Goal: Task Accomplishment & Management: Manage account settings

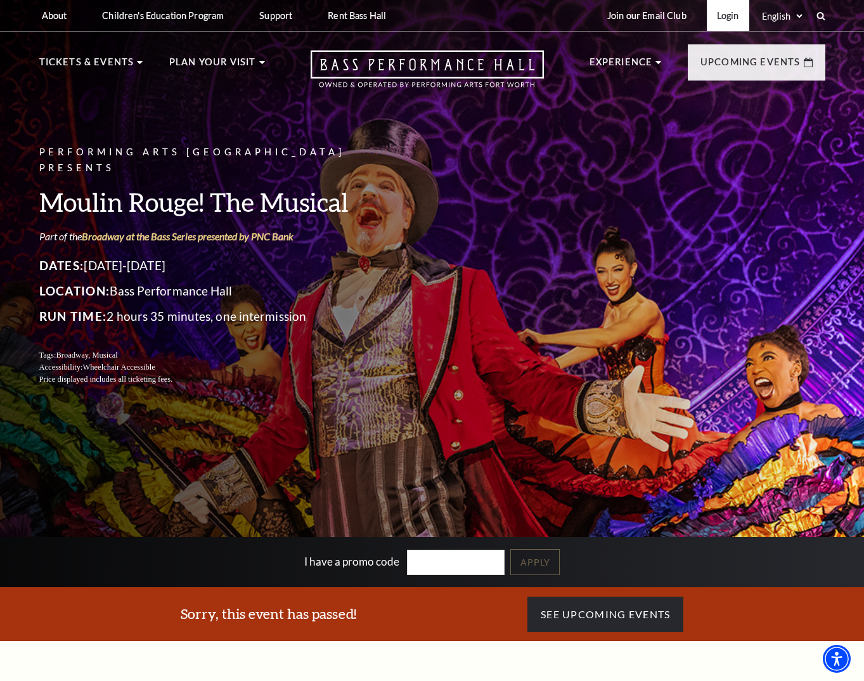
click at [733, 19] on link "Login" at bounding box center [728, 15] width 42 height 31
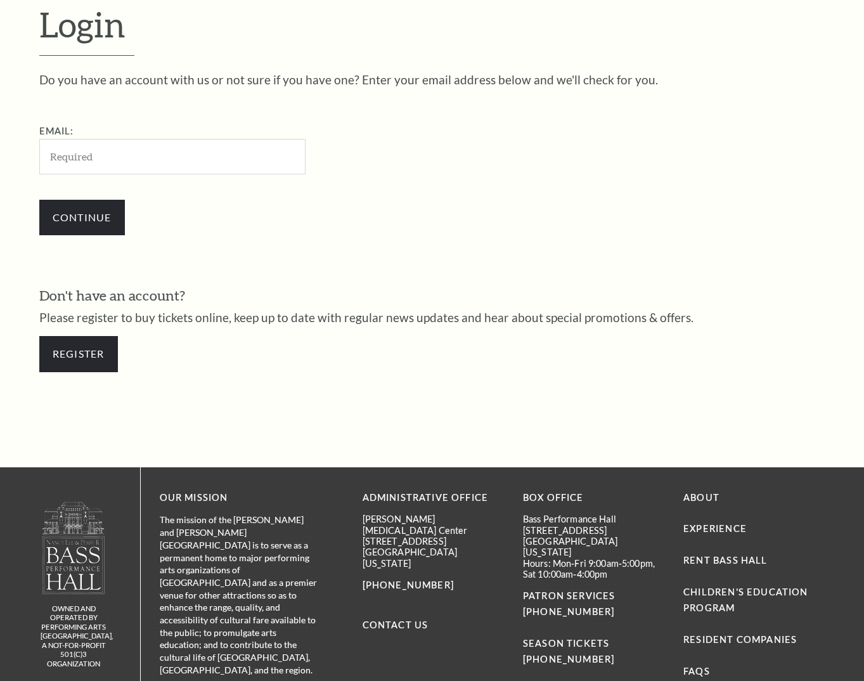
scroll to position [356, 0]
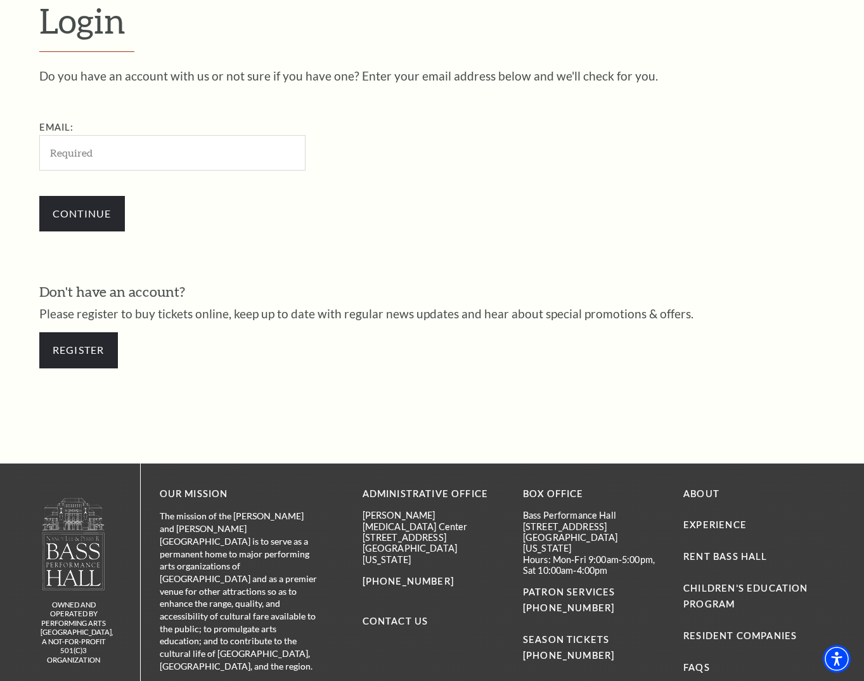
click at [232, 144] on input "Email:" at bounding box center [172, 152] width 266 height 35
click at [202, 158] on input "bevans@basshall.com" at bounding box center [172, 152] width 266 height 35
click at [203, 157] on input "bevans@basshall.com" at bounding box center [172, 152] width 266 height 35
type input "evans.brad@me.com"
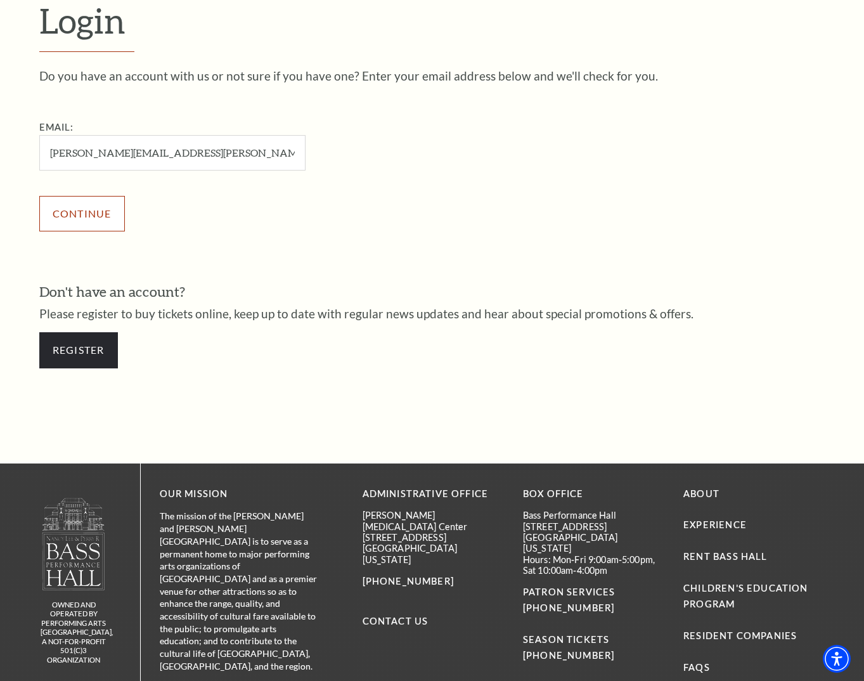
click at [82, 220] on input "Continue" at bounding box center [82, 213] width 86 height 35
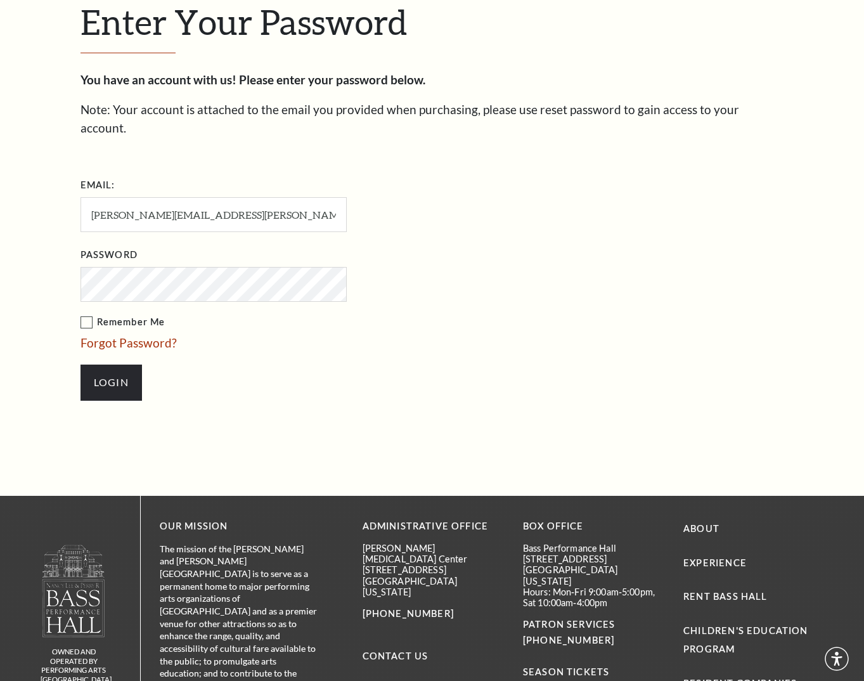
scroll to position [368, 0]
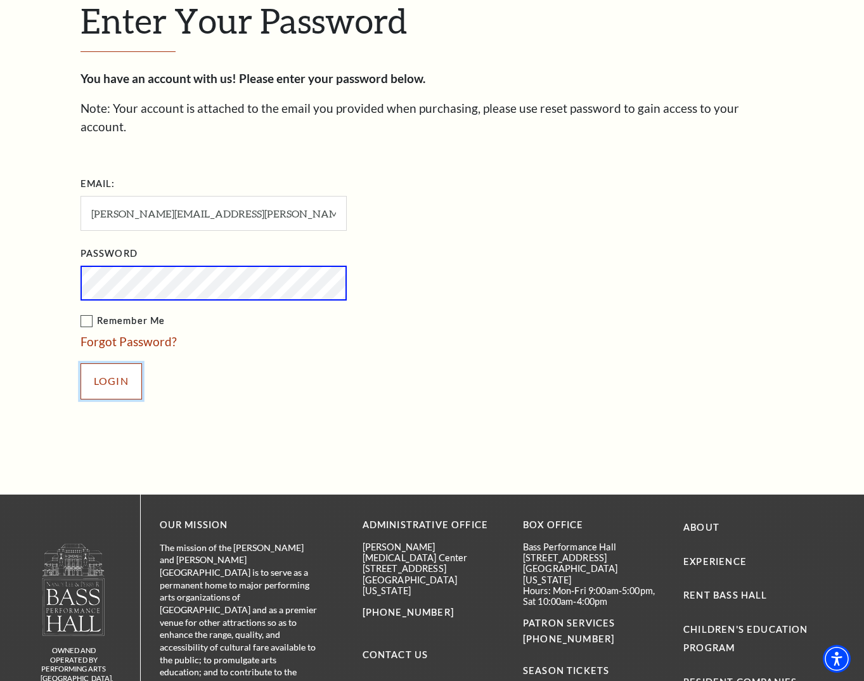
click at [136, 363] on input "Login" at bounding box center [110, 380] width 61 height 35
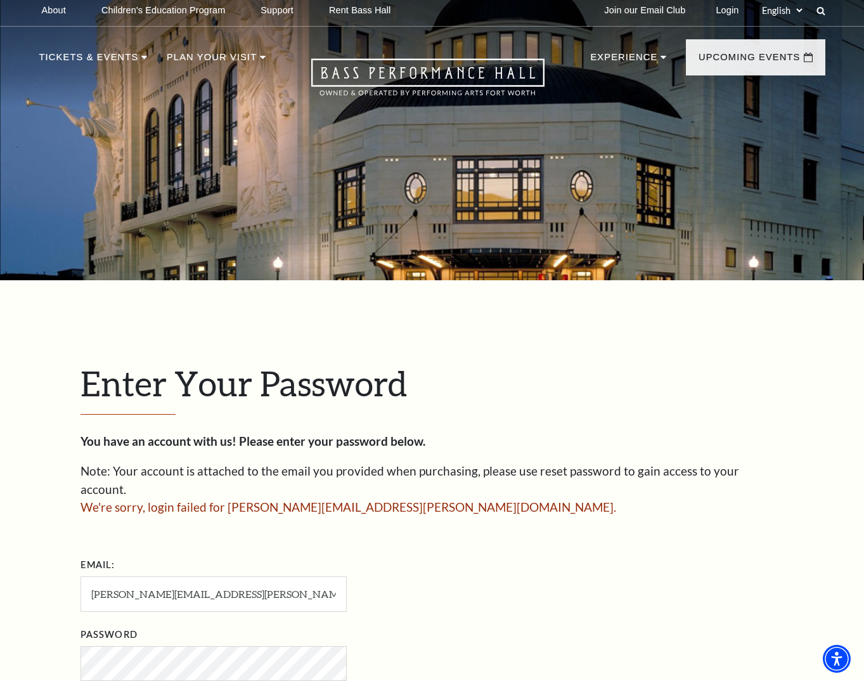
click at [418, 337] on div "Enter Your Password You have an account with us! Please enter your password bel…" at bounding box center [432, 577] width 722 height 594
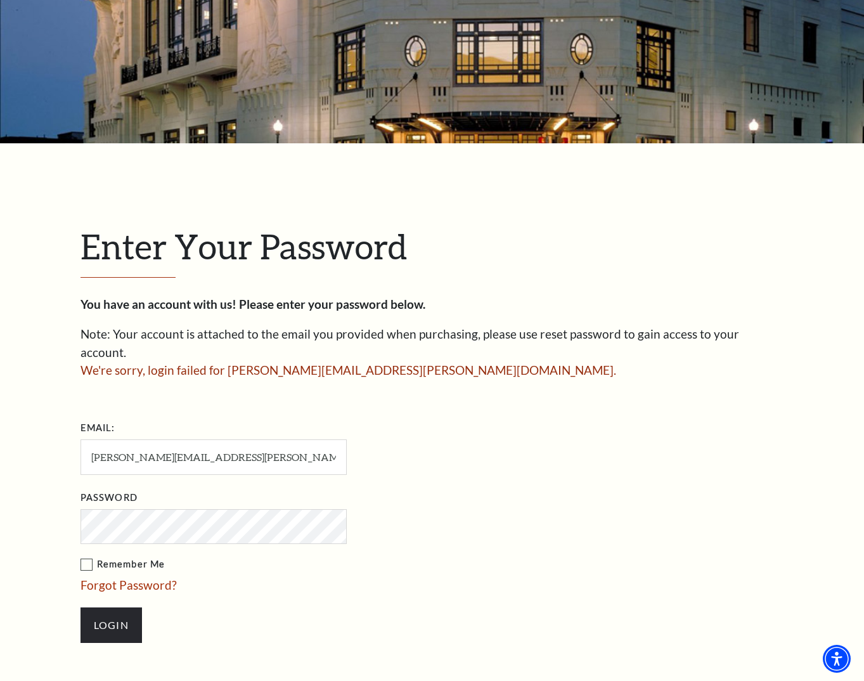
scroll to position [143, 0]
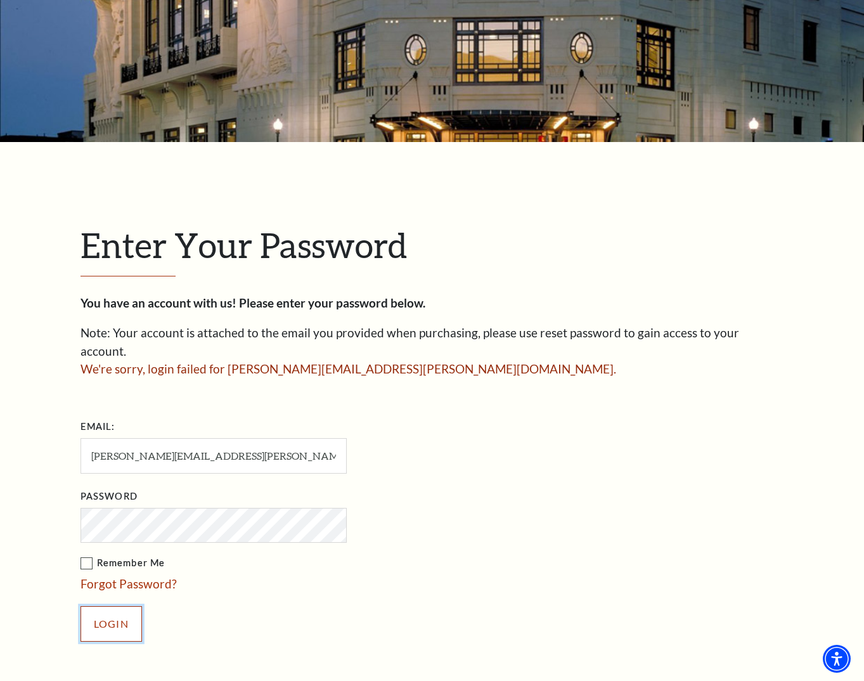
click at [122, 613] on input "Login" at bounding box center [110, 623] width 61 height 35
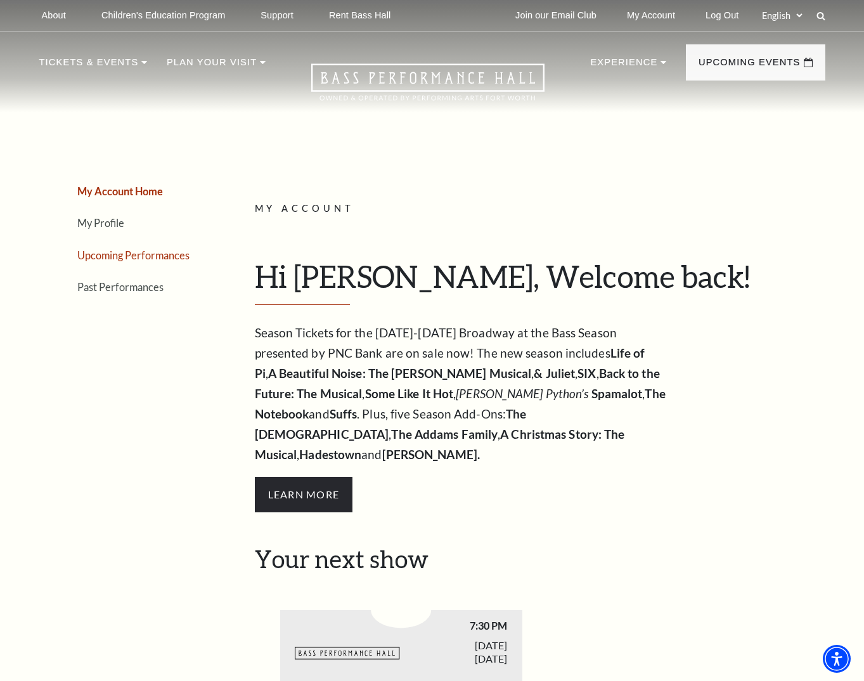
click at [166, 257] on link "Upcoming Performances" at bounding box center [133, 255] width 112 height 12
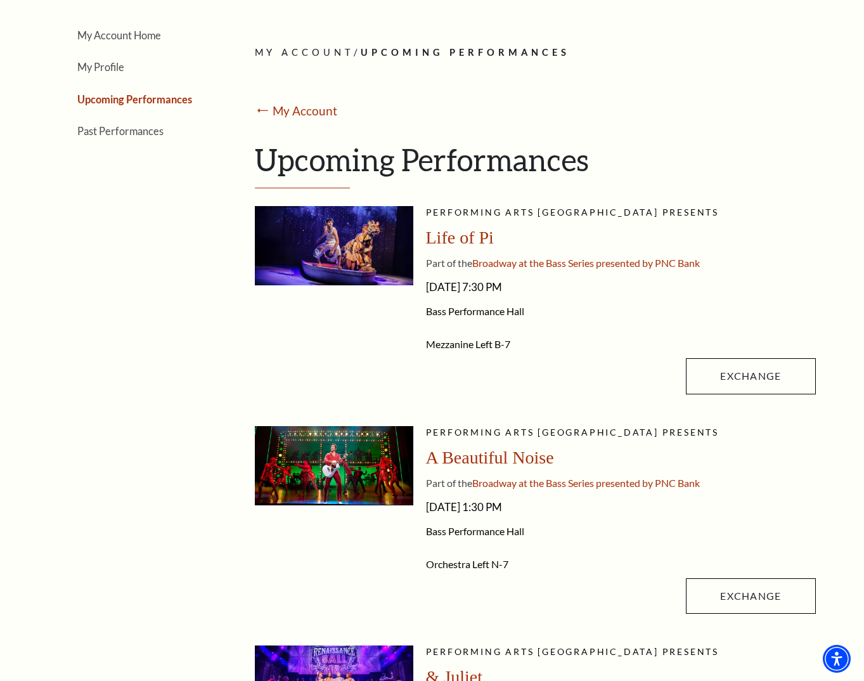
scroll to position [157, 0]
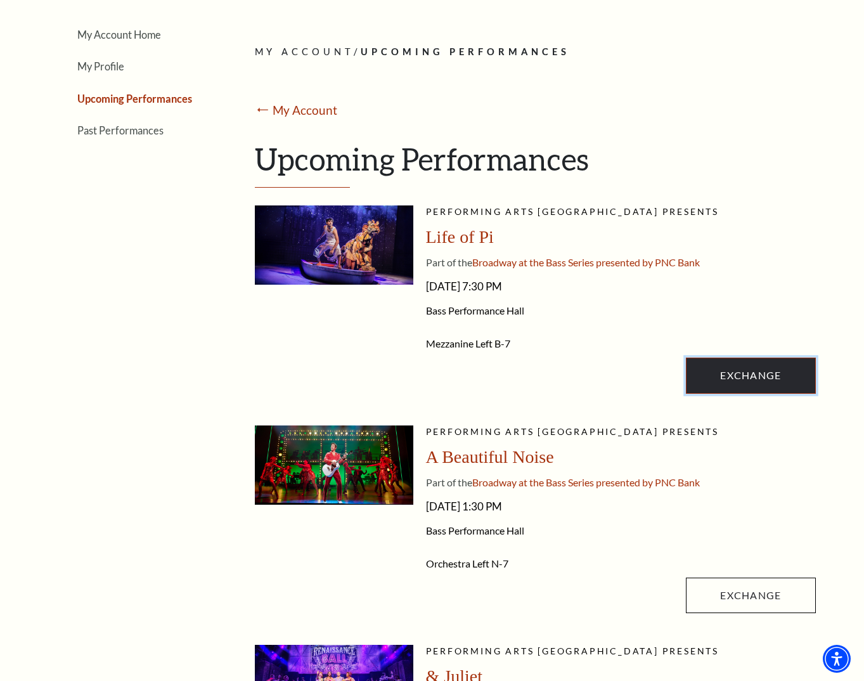
click at [753, 373] on link "Exchange" at bounding box center [750, 374] width 129 height 35
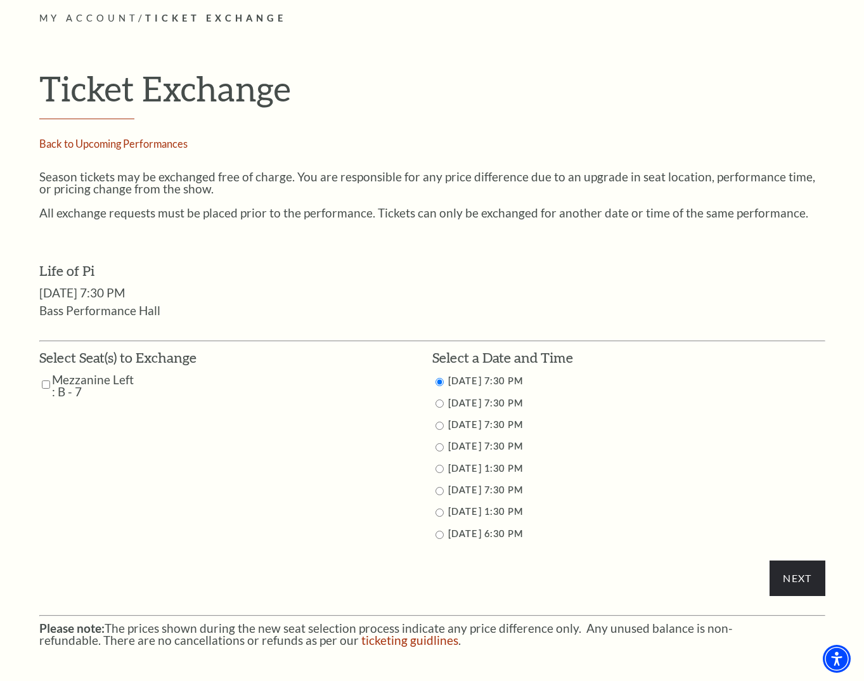
scroll to position [346, 0]
click at [45, 383] on input "Mezzanine Left : B - 7" at bounding box center [46, 383] width 8 height 22
checkbox input "true"
click at [517, 470] on label "[DATE] 1:30 PM" at bounding box center [485, 466] width 75 height 11
click at [439, 444] on input "9/26/2025 7:30 PM" at bounding box center [439, 446] width 8 height 8
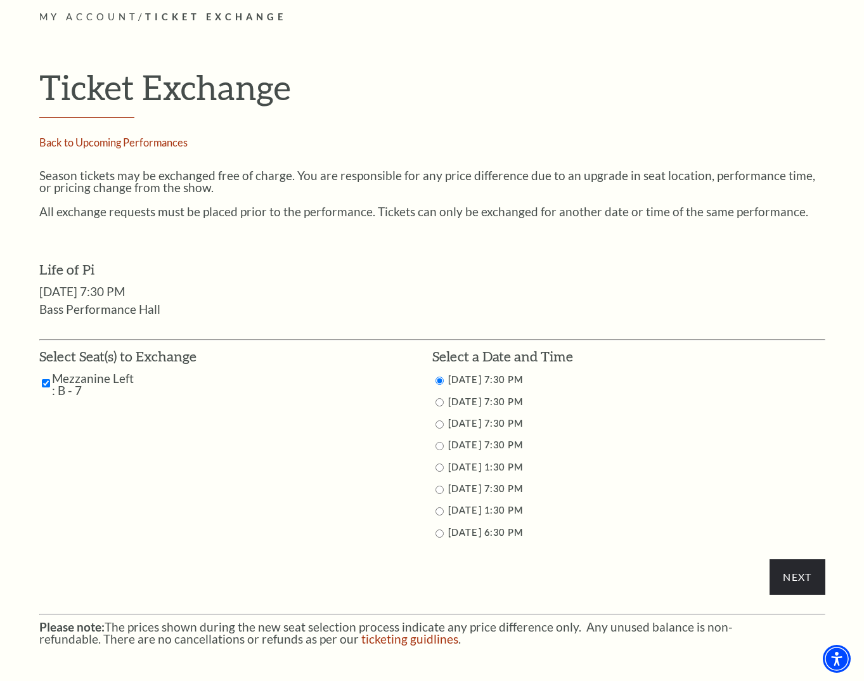
radio input "true"
click at [791, 579] on input "Next" at bounding box center [796, 576] width 55 height 35
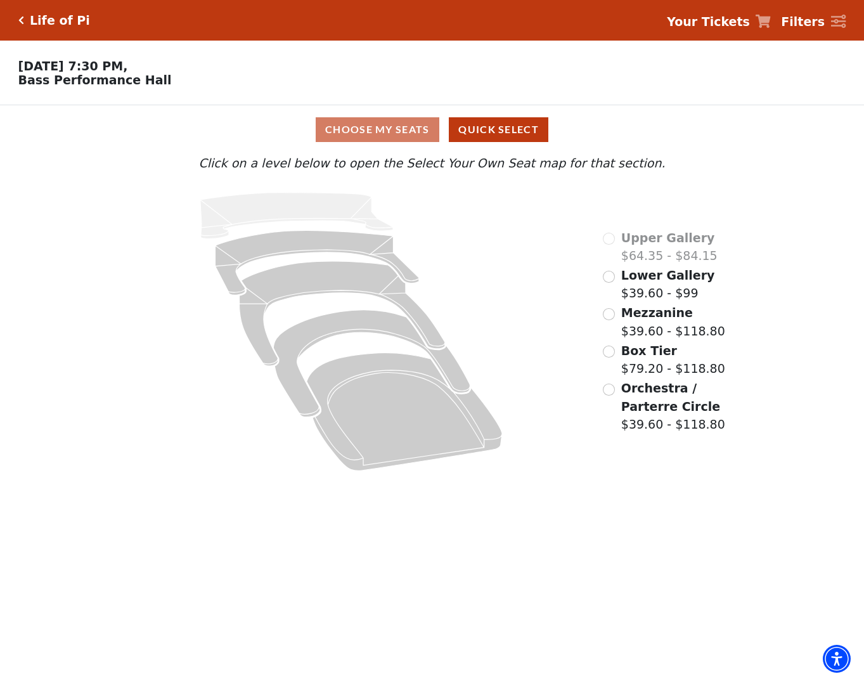
click at [646, 385] on span "Orchestra / Parterre Circle" at bounding box center [670, 397] width 99 height 32
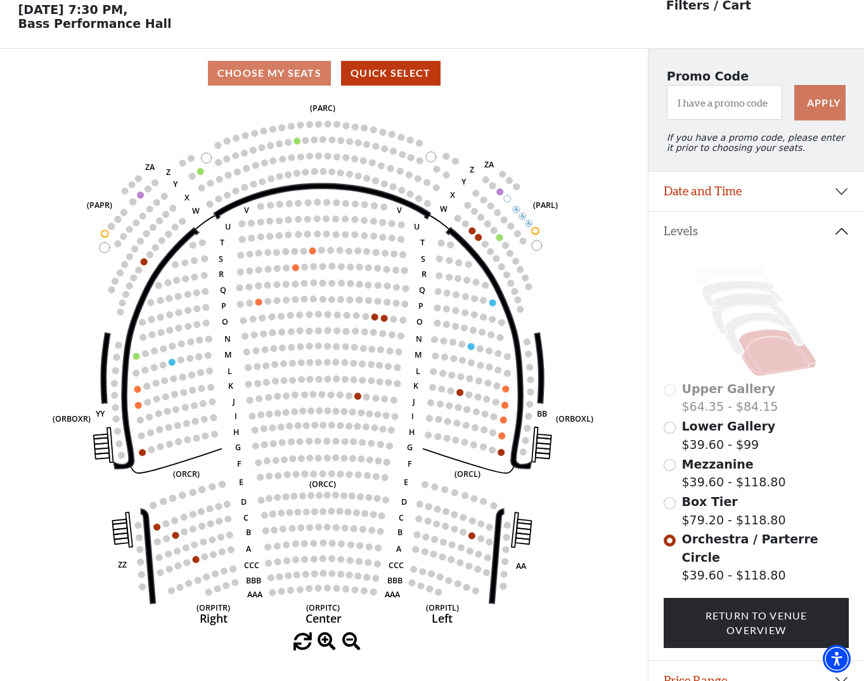
scroll to position [59, 0]
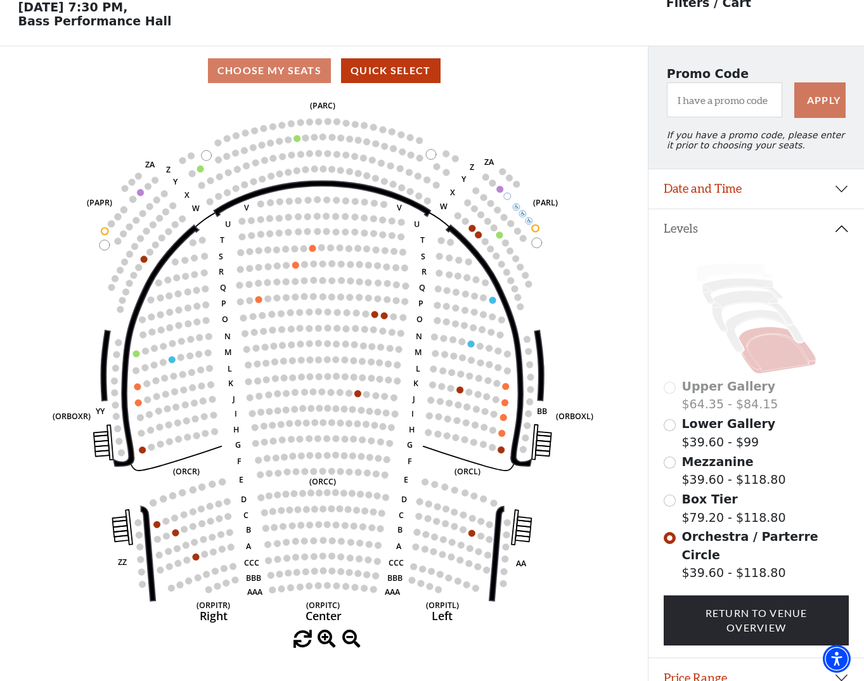
click at [629, 201] on div "Current Level Orchestra / Parterre Circle Click on a level below to open the Se…" at bounding box center [324, 371] width 648 height 553
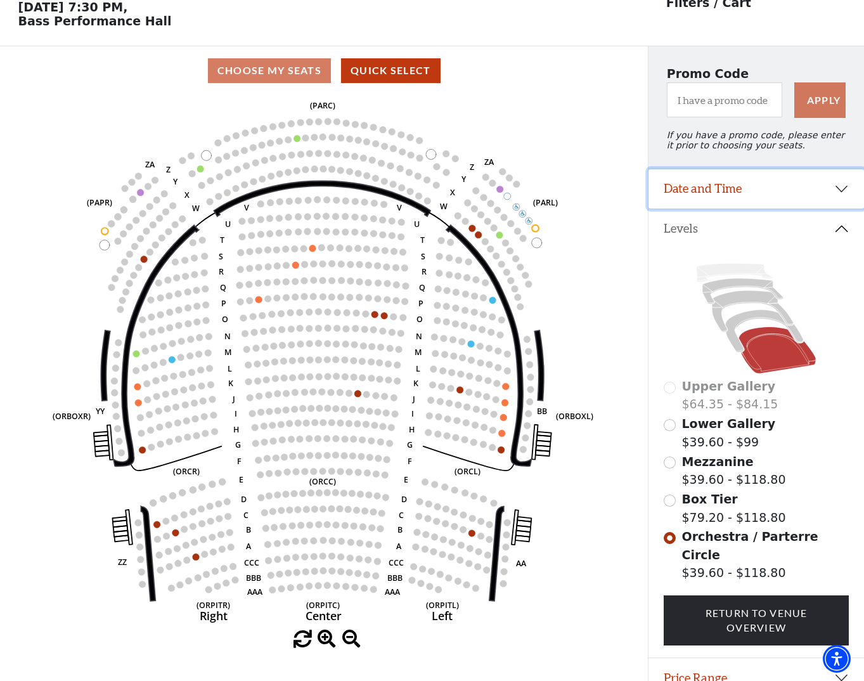
click at [670, 193] on button "Date and Time" at bounding box center [755, 188] width 215 height 39
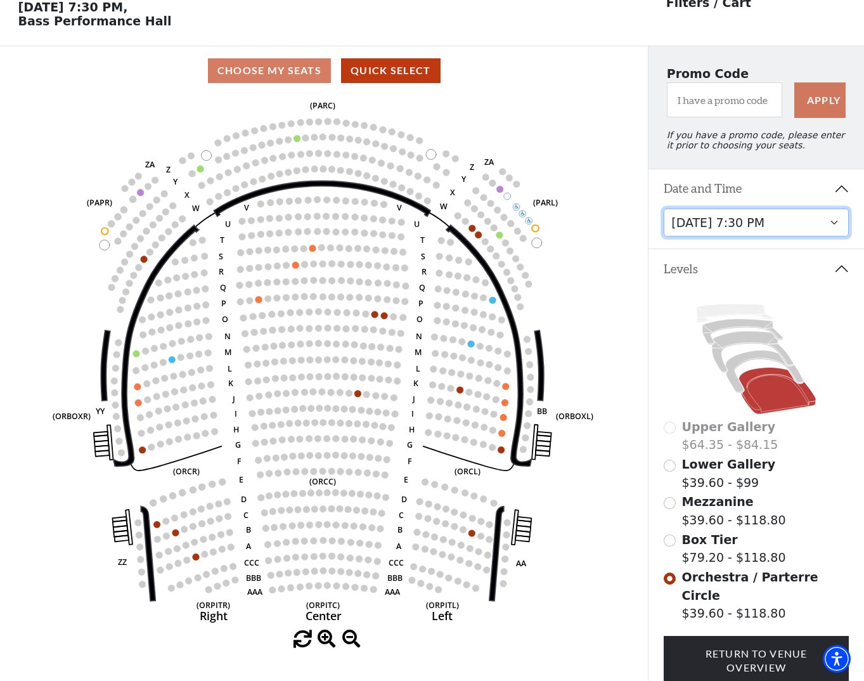
click at [689, 231] on select "Tuesday, September 23 at 7:30 PM Wednesday, September 24 at 7:30 PM Thursday, S…" at bounding box center [755, 222] width 185 height 29
click at [700, 216] on select "Tuesday, September 23 at 7:30 PM Wednesday, September 24 at 7:30 PM Thursday, S…" at bounding box center [755, 222] width 185 height 29
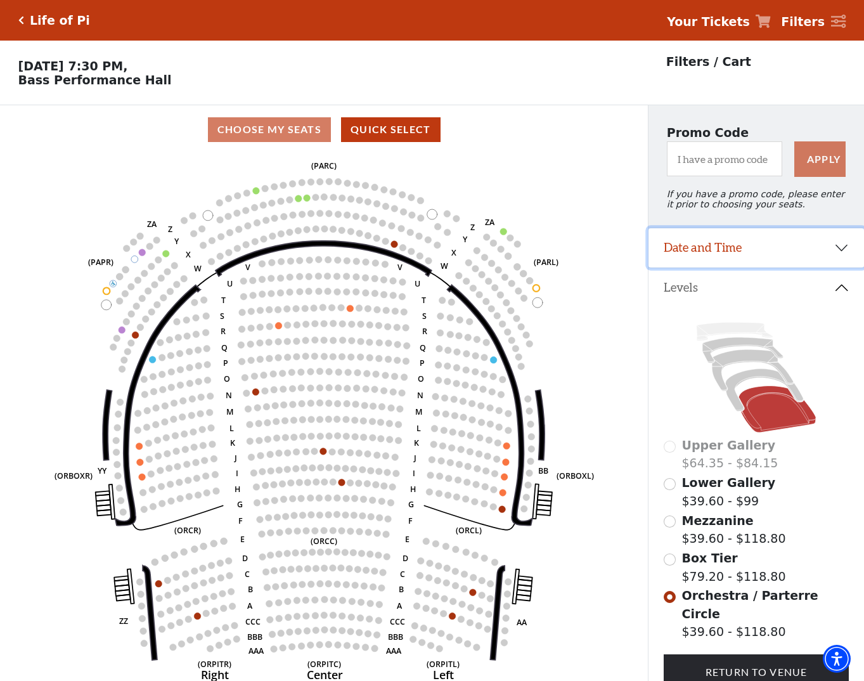
click at [711, 243] on button "Date and Time" at bounding box center [755, 247] width 215 height 39
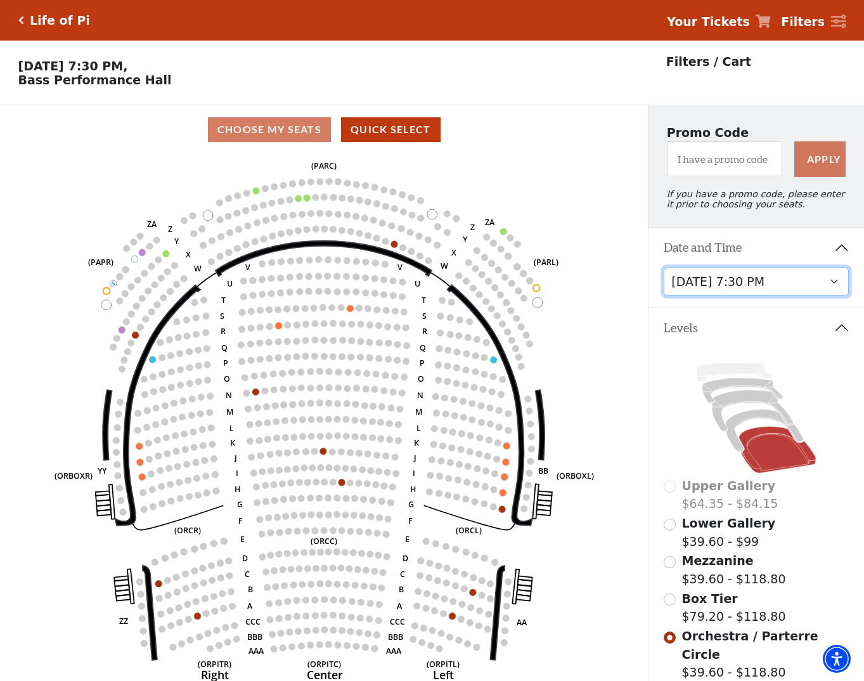
click at [720, 280] on select "Tuesday, September 23 at 7:30 PM Wednesday, September 24 at 7:30 PM Thursday, S…" at bounding box center [755, 281] width 185 height 29
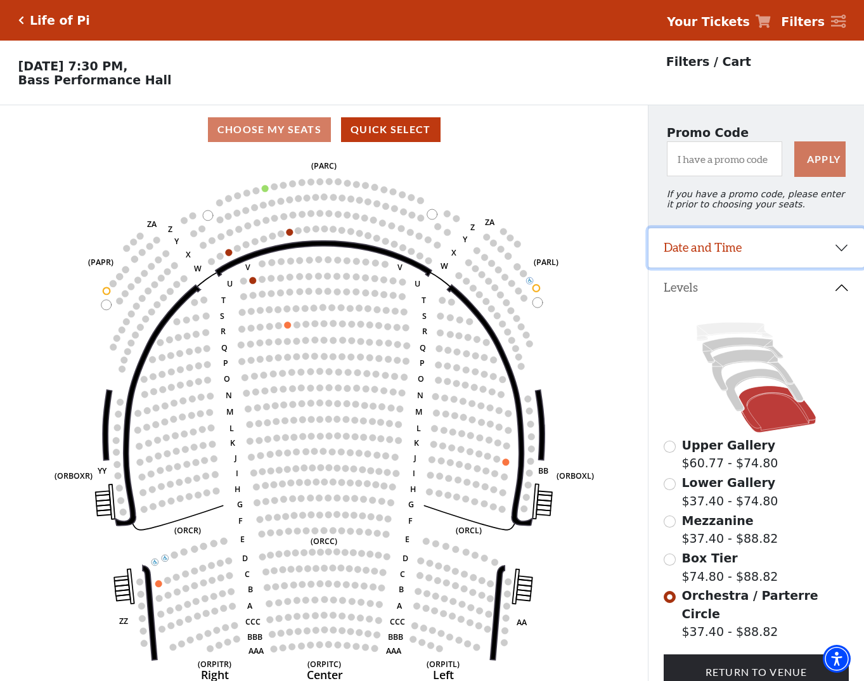
click at [724, 252] on button "Date and Time" at bounding box center [755, 247] width 215 height 39
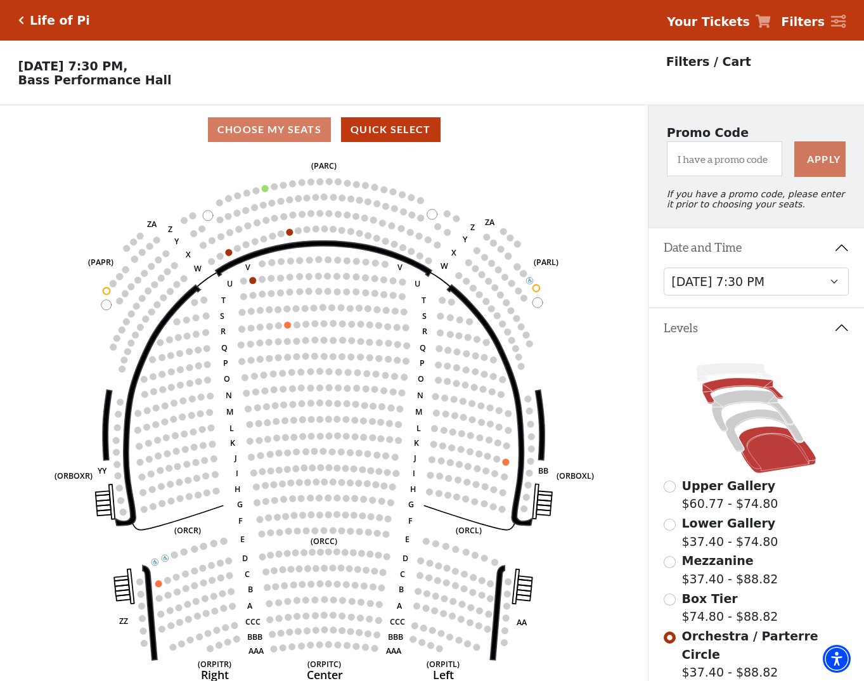
click at [715, 384] on icon at bounding box center [742, 390] width 80 height 25
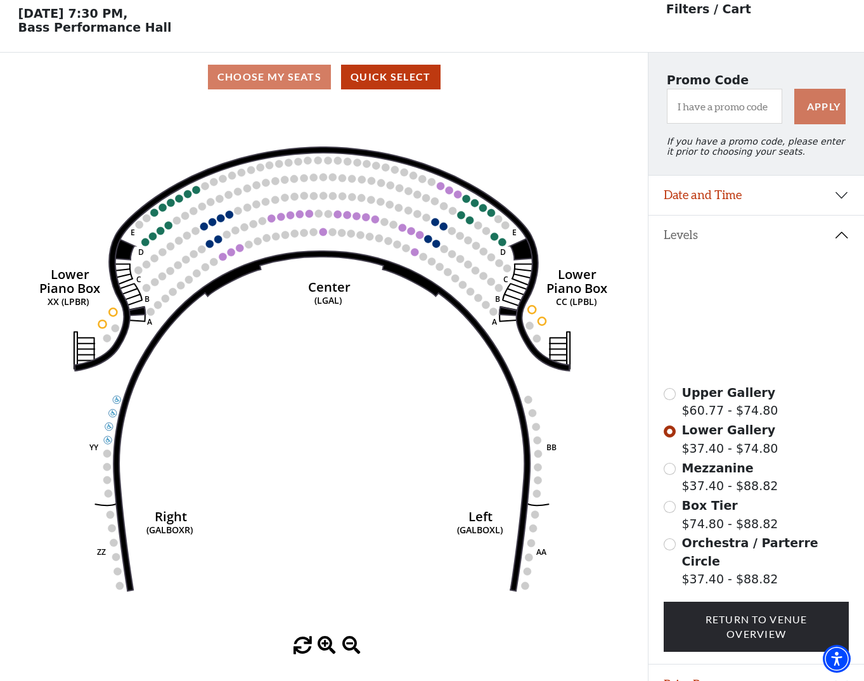
scroll to position [59, 0]
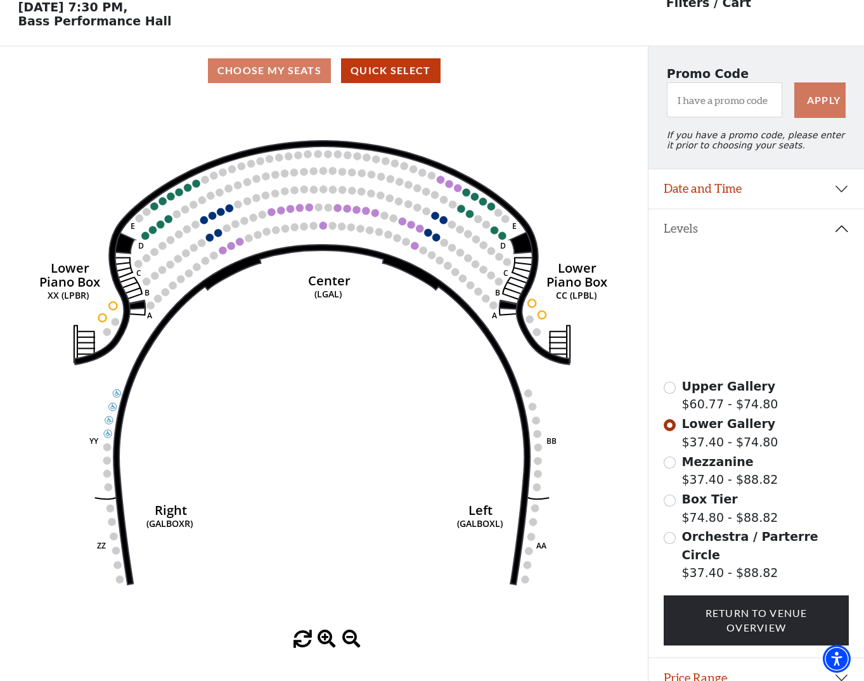
click at [540, 125] on icon "Right (GALBOXR) E D C B A E D C B A YY ZZ Left (GALBOXL) BB AA Center Lower Pia…" at bounding box center [323, 362] width 583 height 535
